Goal: Information Seeking & Learning: Check status

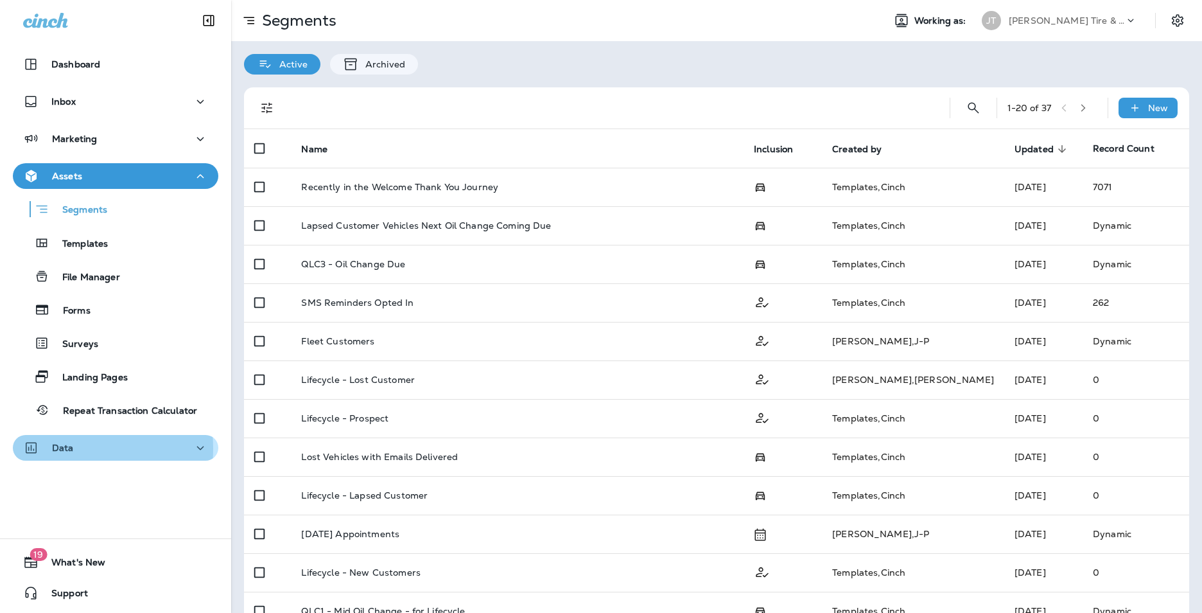
click at [59, 448] on p "Data" at bounding box center [63, 448] width 22 height 10
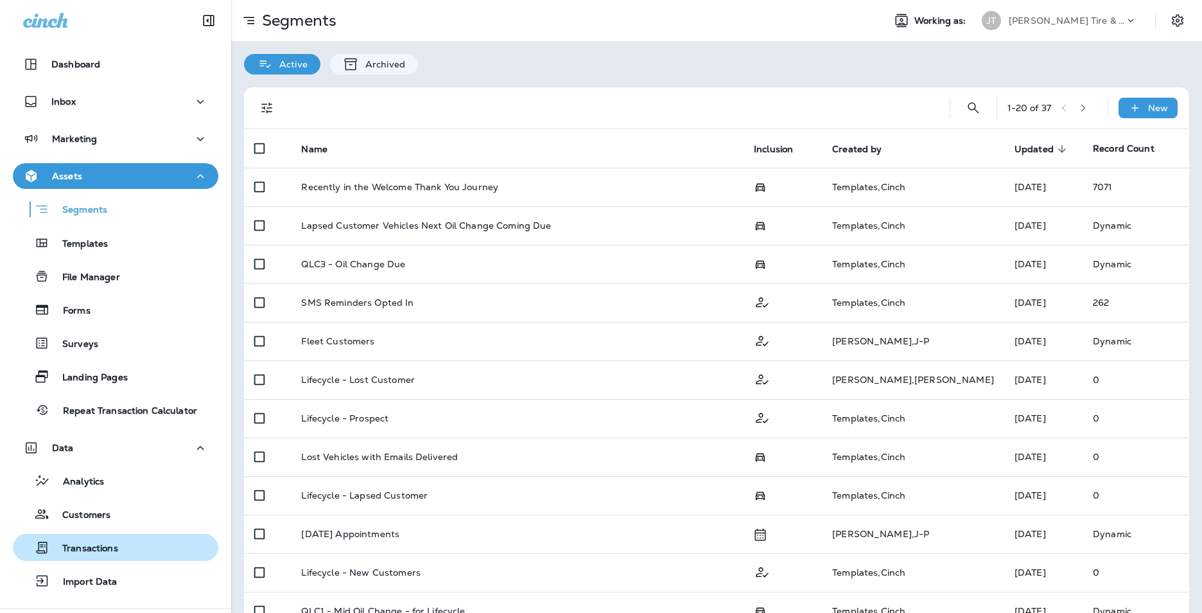
click at [92, 540] on div "Transactions" at bounding box center [68, 547] width 100 height 19
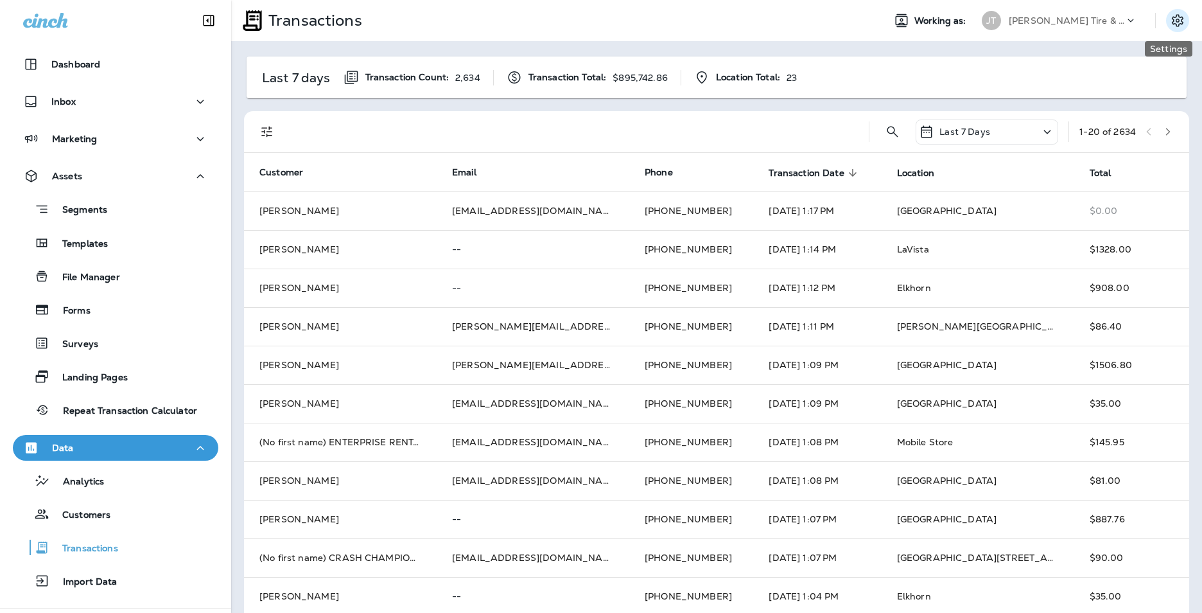
click at [1175, 17] on icon "Settings" at bounding box center [1177, 20] width 15 height 15
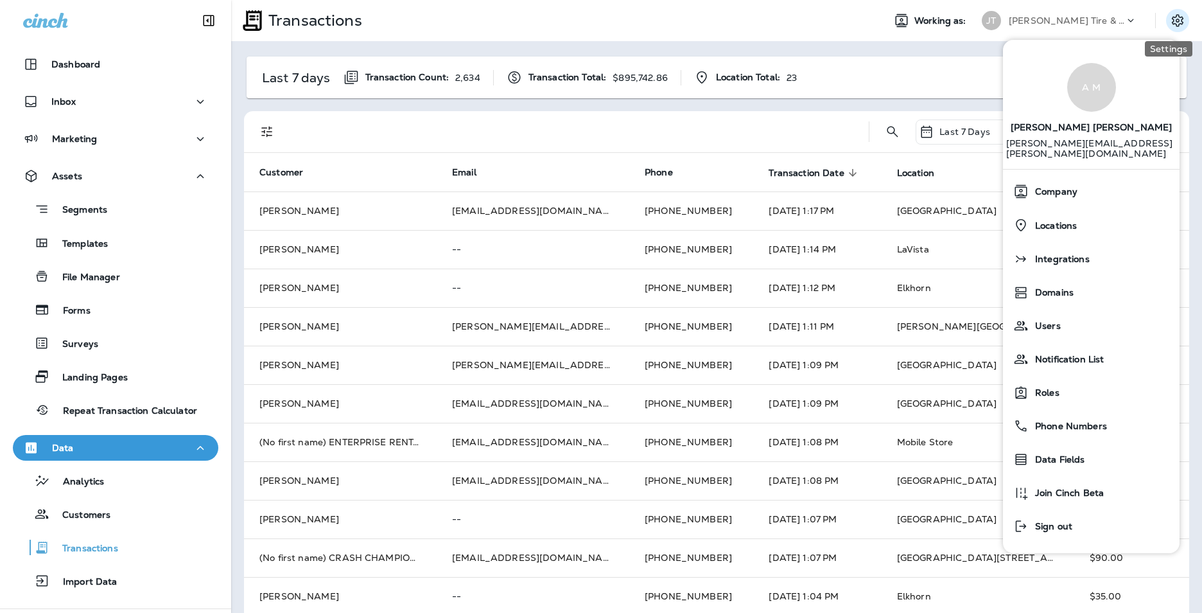
click at [1175, 17] on icon "Settings" at bounding box center [1177, 20] width 15 height 15
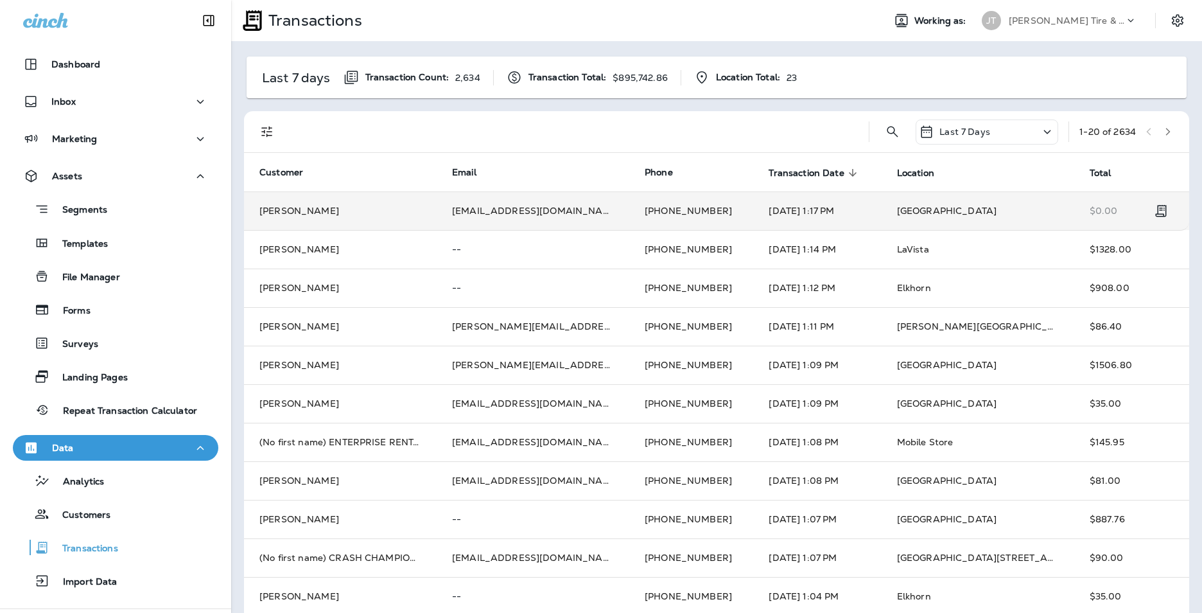
click at [753, 211] on td "[DATE] 1:17 PM" at bounding box center [817, 210] width 128 height 39
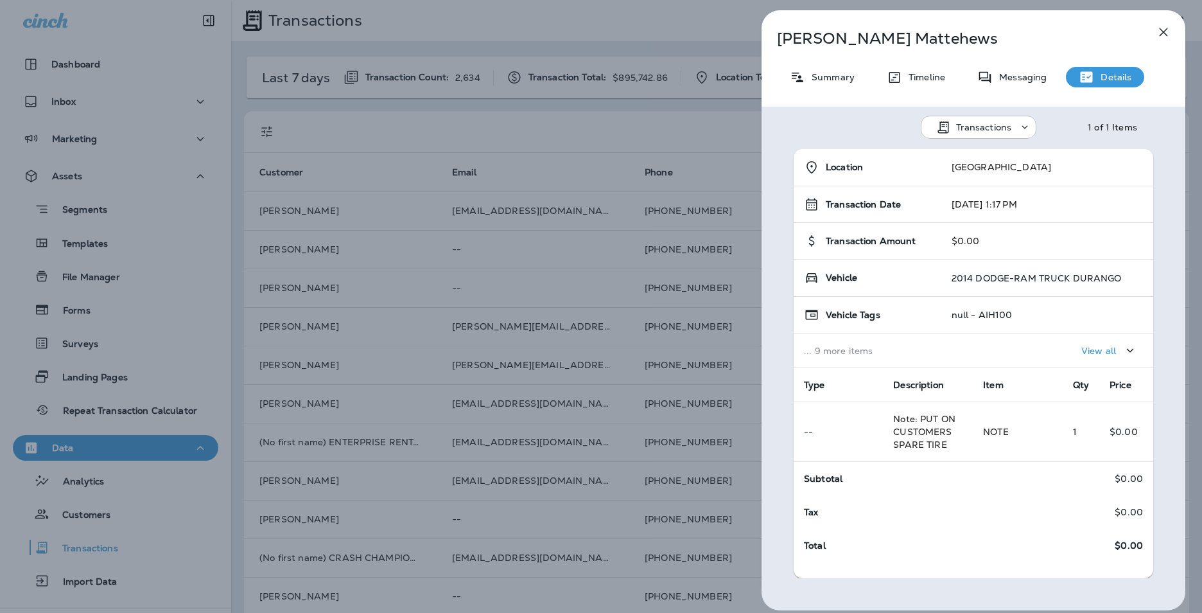
click at [564, 109] on div "[PERSON_NAME] Summary Timeline Messaging Details Transactions 1 of 1 Items Loca…" at bounding box center [601, 306] width 1202 height 613
